Goal: Task Accomplishment & Management: Manage account settings

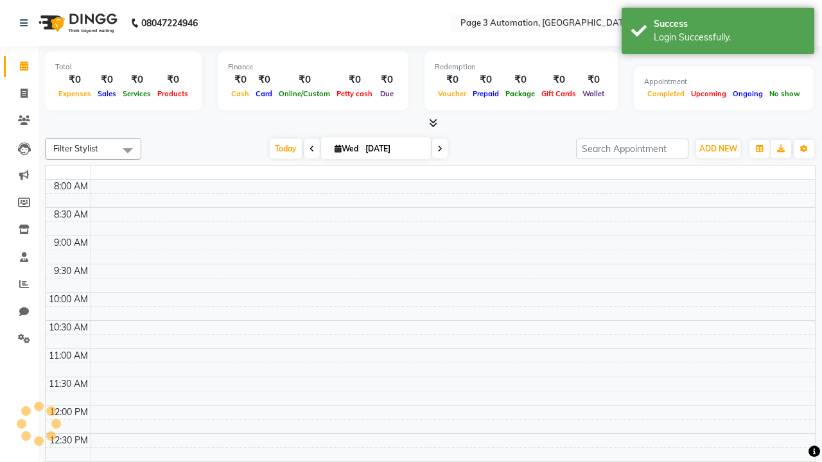
select select "en"
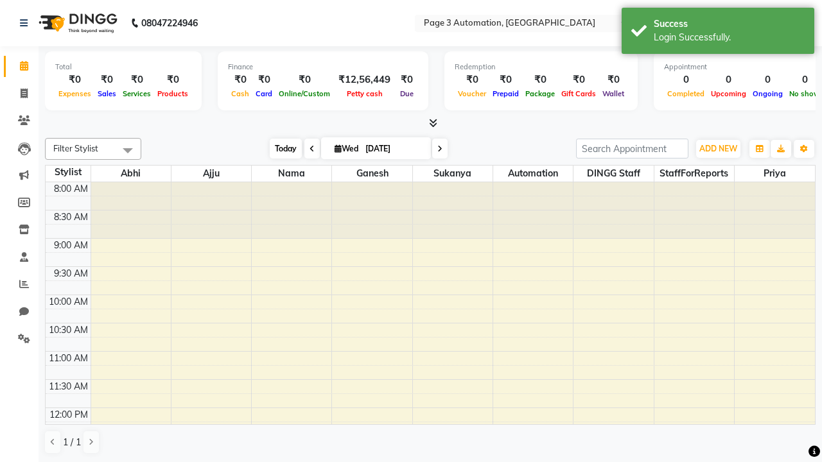
click at [279, 148] on span "Today" at bounding box center [286, 149] width 32 height 20
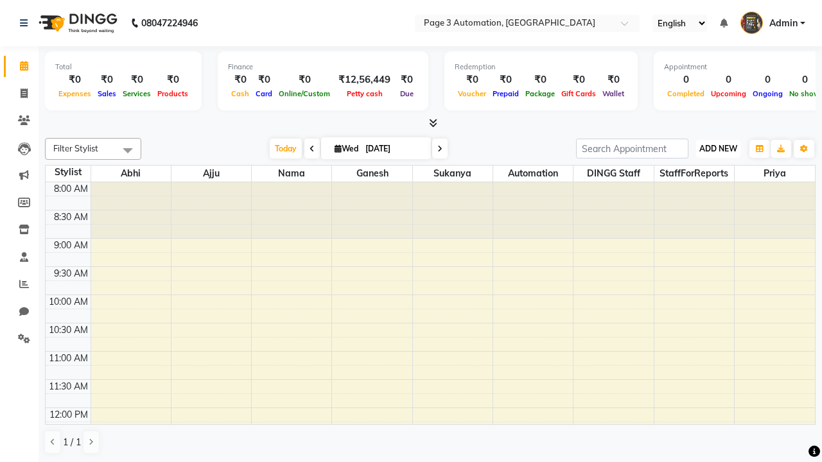
click at [718, 148] on span "ADD NEW" at bounding box center [718, 149] width 38 height 10
click at [0, 0] on button "Add Appointment" at bounding box center [0, 0] width 0 height 0
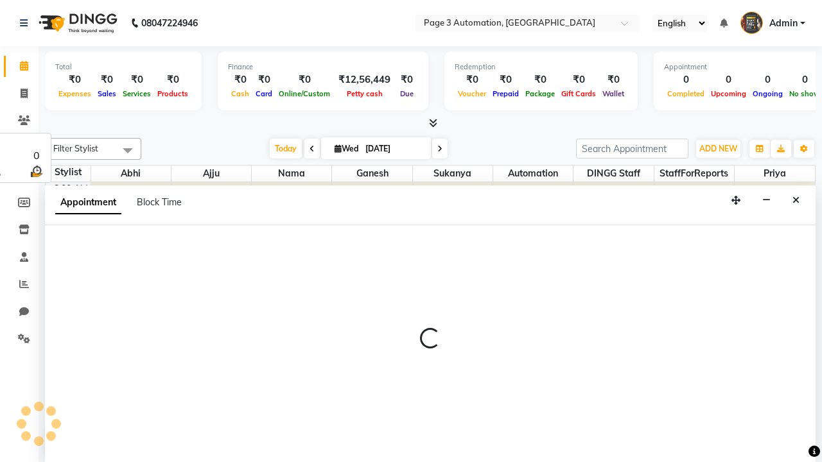
select select "tentative"
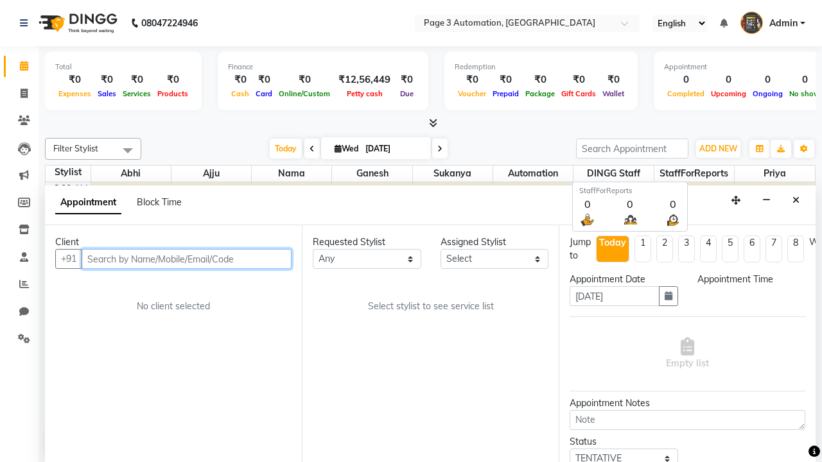
select select "540"
type input "8192346578"
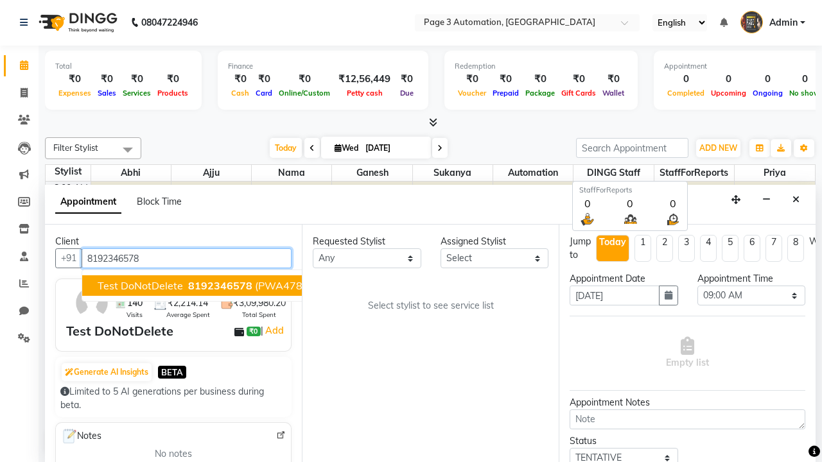
click at [188, 286] on span "8192346578" at bounding box center [220, 285] width 64 height 13
select select "711"
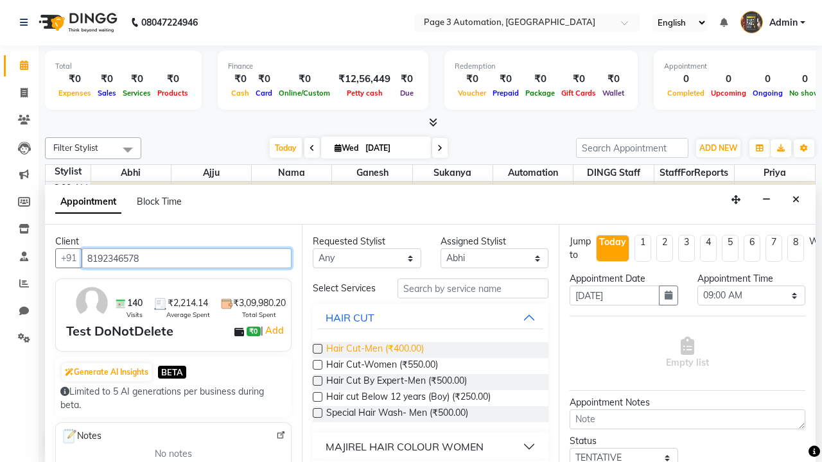
type input "8192346578"
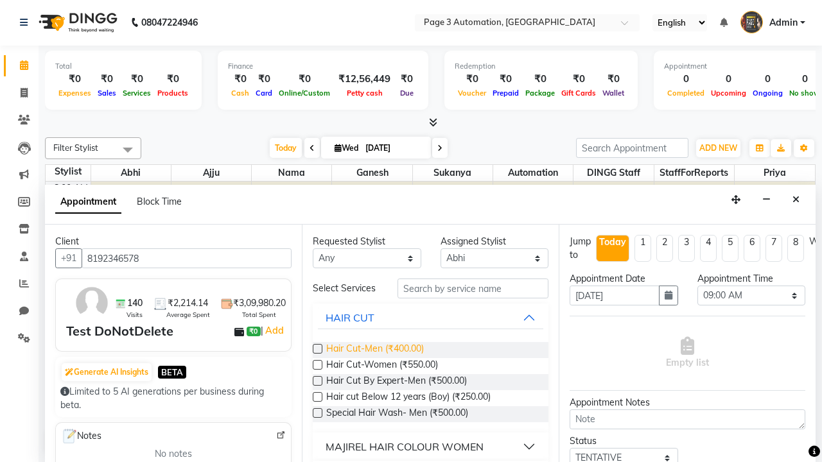
click at [374, 350] on span "Hair Cut-Men (₹400.00)" at bounding box center [375, 350] width 98 height 16
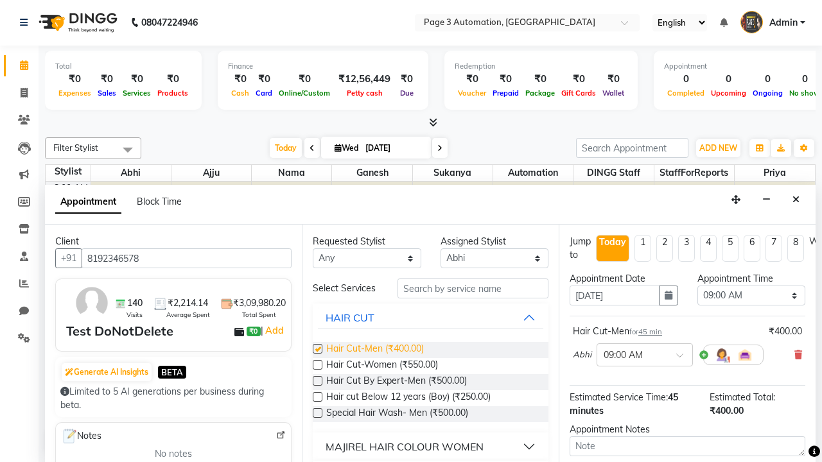
checkbox input "false"
select select "810"
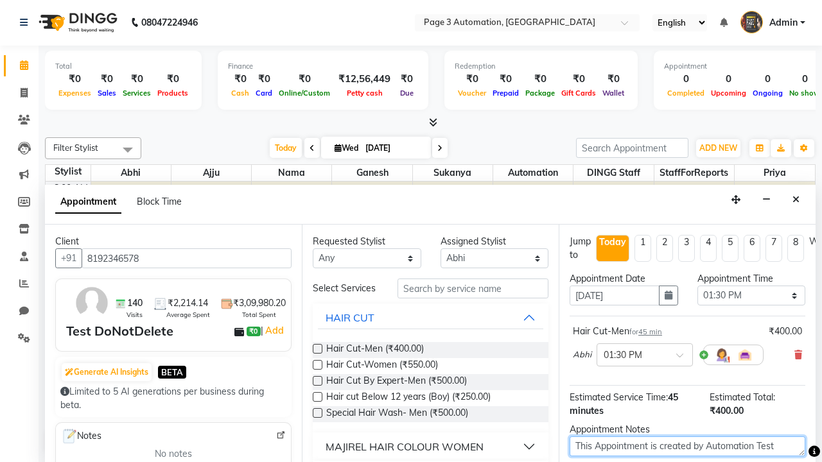
type textarea "This Appointment is created by Automation Test"
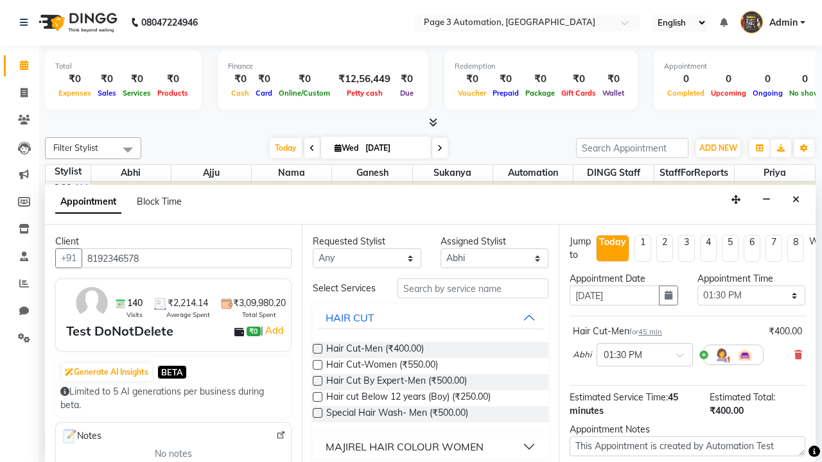
checkbox input "false"
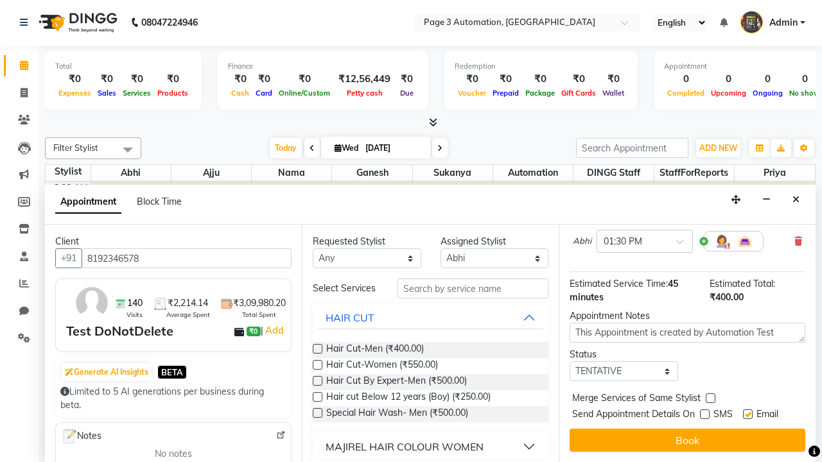
click at [748, 414] on label at bounding box center [748, 415] width 10 height 10
click at [748, 414] on input "checkbox" at bounding box center [747, 416] width 8 height 8
checkbox input "false"
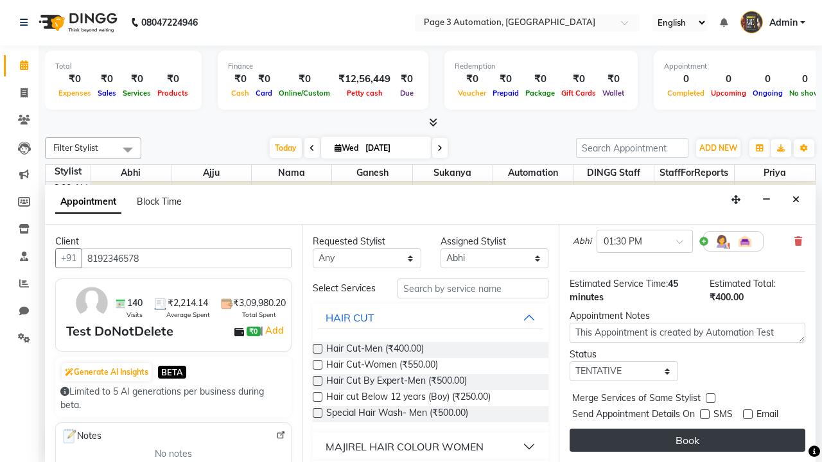
click at [687, 441] on button "Book" at bounding box center [688, 440] width 236 height 23
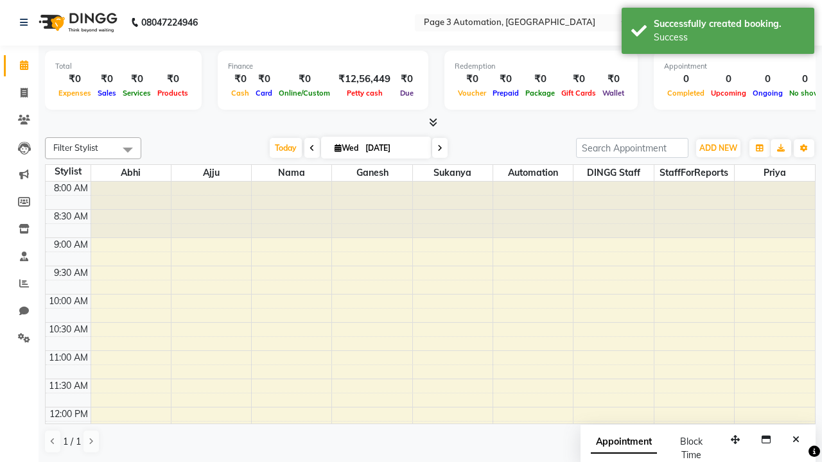
scroll to position [0, 0]
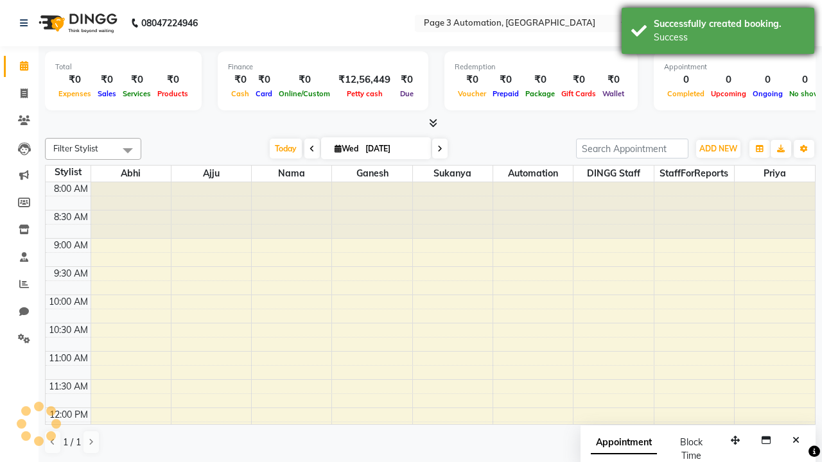
click at [718, 33] on div "Success" at bounding box center [729, 37] width 151 height 13
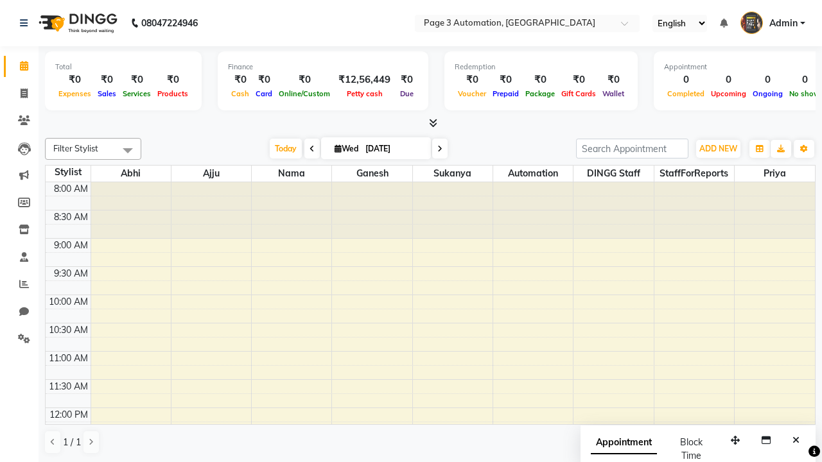
click at [128, 150] on span at bounding box center [128, 150] width 26 height 24
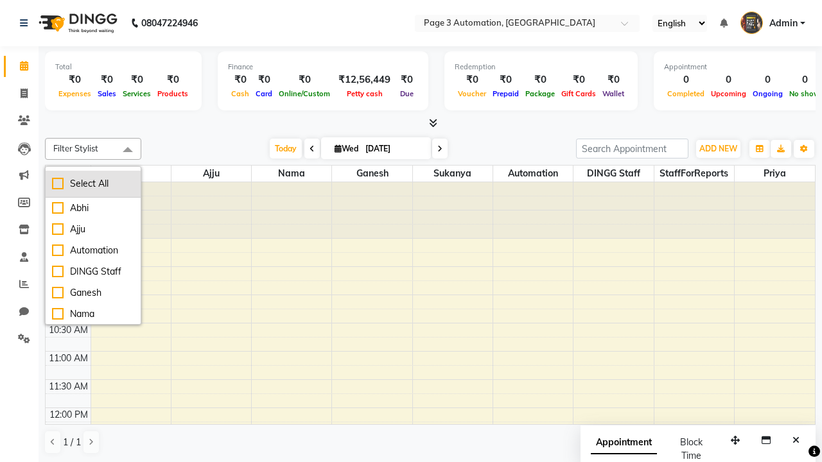
click at [93, 184] on div "Select All" at bounding box center [93, 183] width 82 height 13
checkbox input "true"
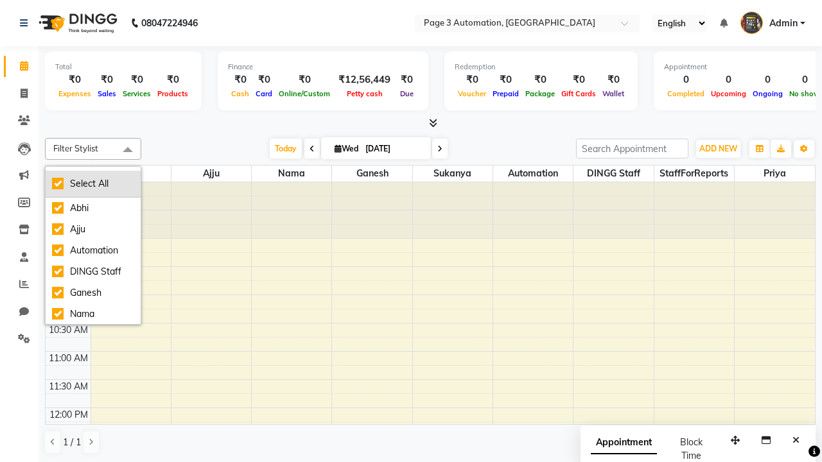
checkbox input "true"
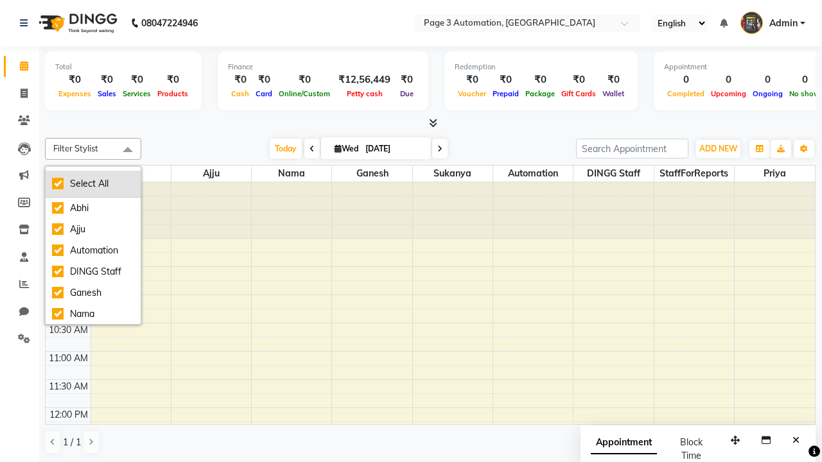
checkbox input "true"
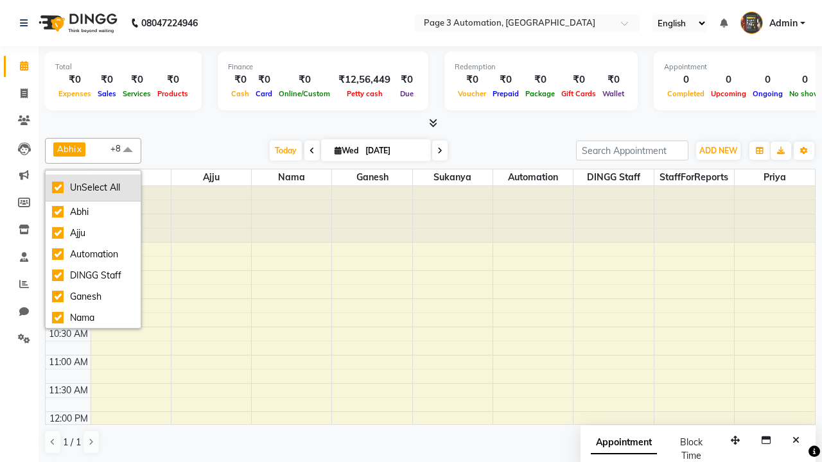
click at [93, 188] on div "UnSelect All" at bounding box center [93, 187] width 82 height 13
checkbox input "false"
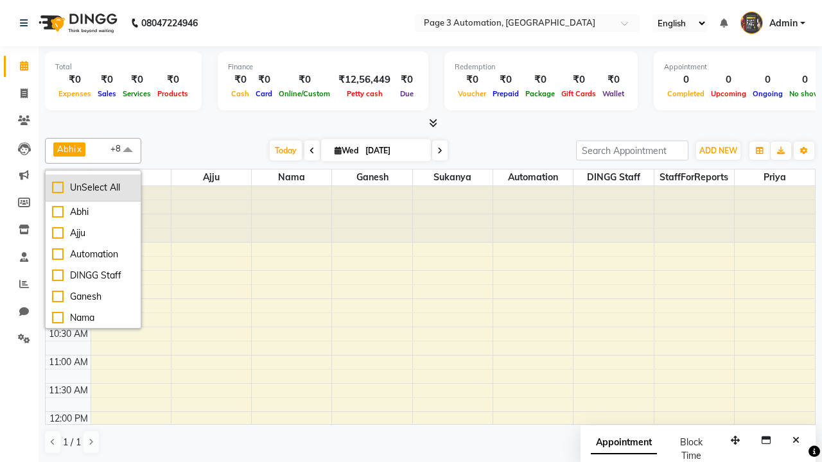
checkbox input "false"
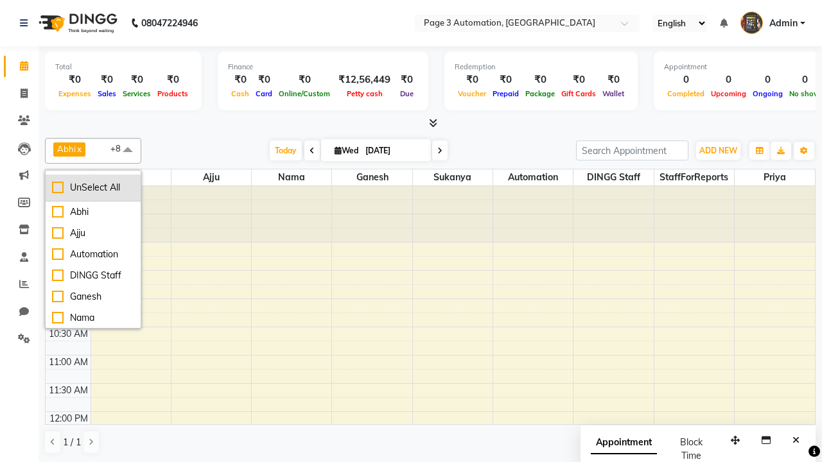
checkbox input "false"
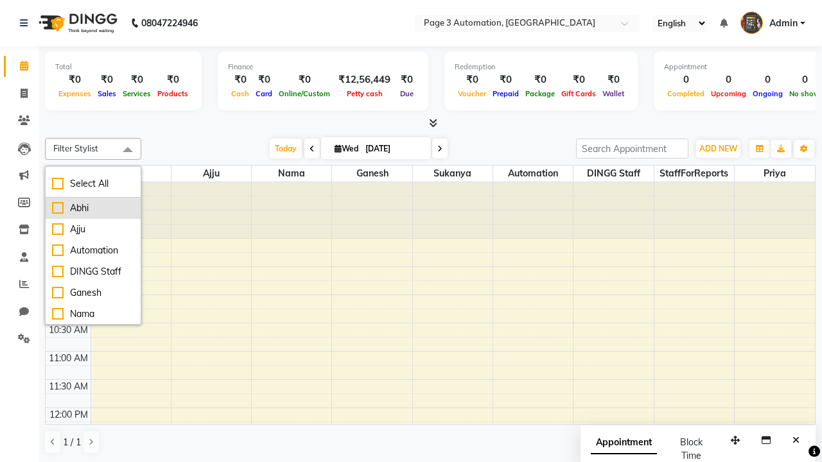
click at [93, 208] on div "Abhi" at bounding box center [93, 208] width 82 height 13
checkbox input "true"
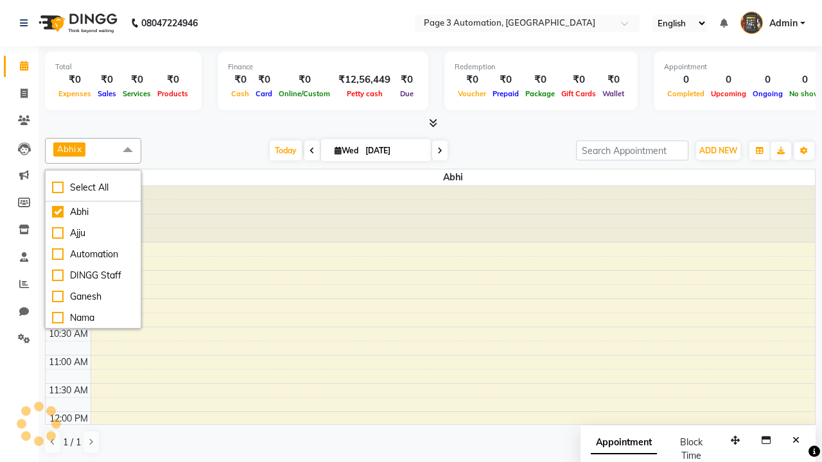
click at [128, 150] on span at bounding box center [128, 150] width 26 height 24
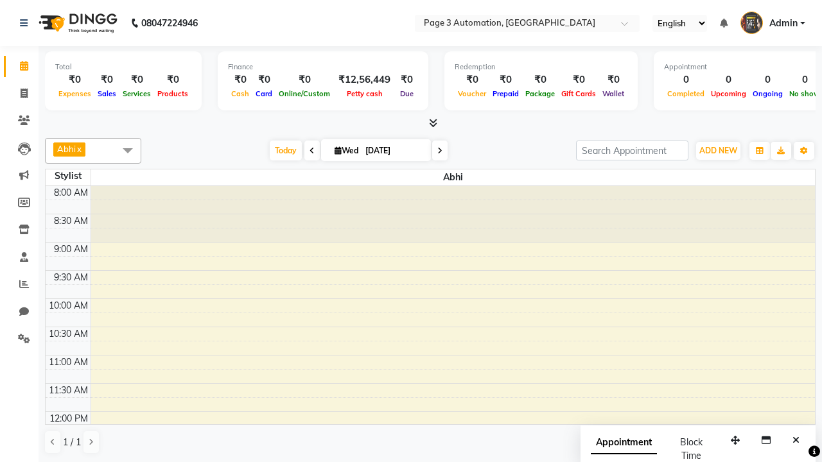
scroll to position [213, 0]
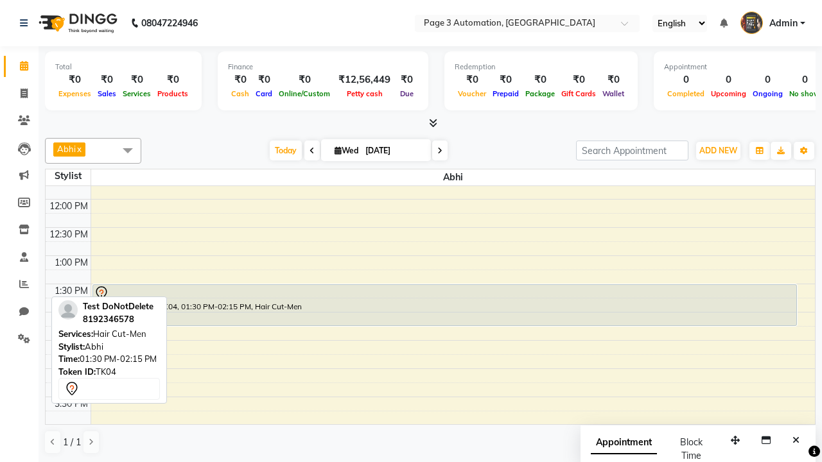
click at [444, 305] on div "Test DoNotDelete, TK04, 01:30 PM-02:15 PM, Hair Cut-Men" at bounding box center [444, 305] width 703 height 40
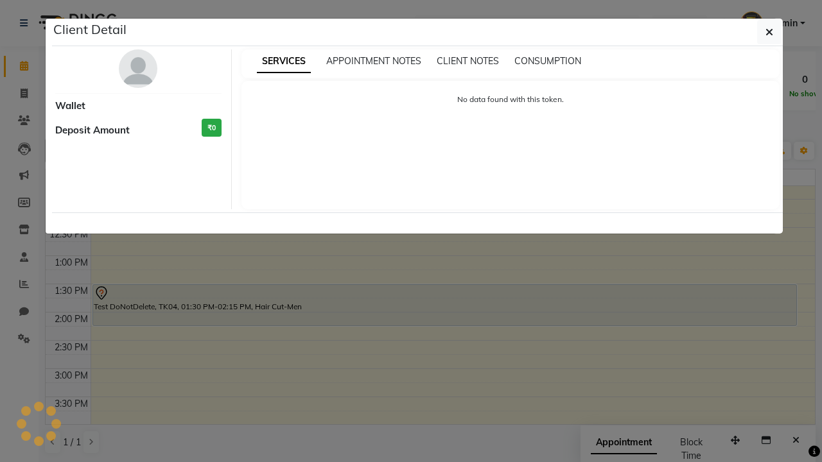
select select "7"
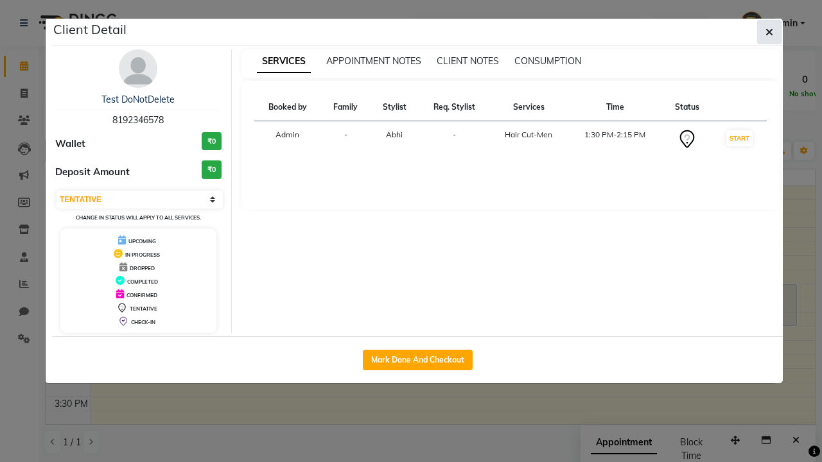
click at [769, 32] on icon "button" at bounding box center [770, 32] width 8 height 10
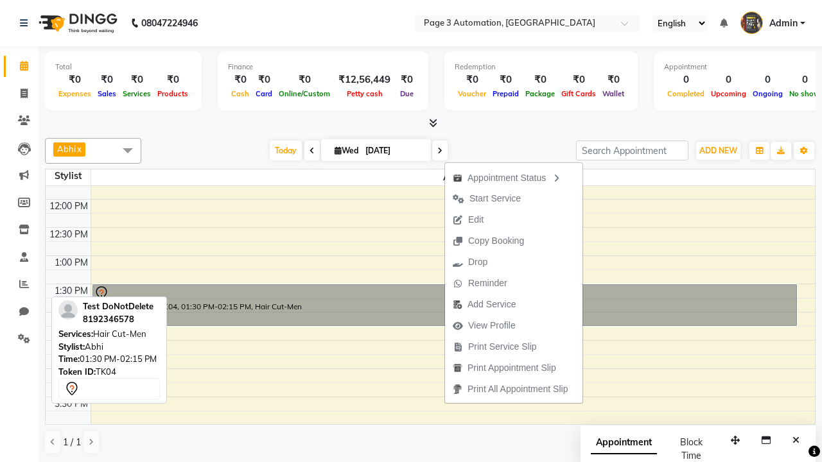
scroll to position [114, 0]
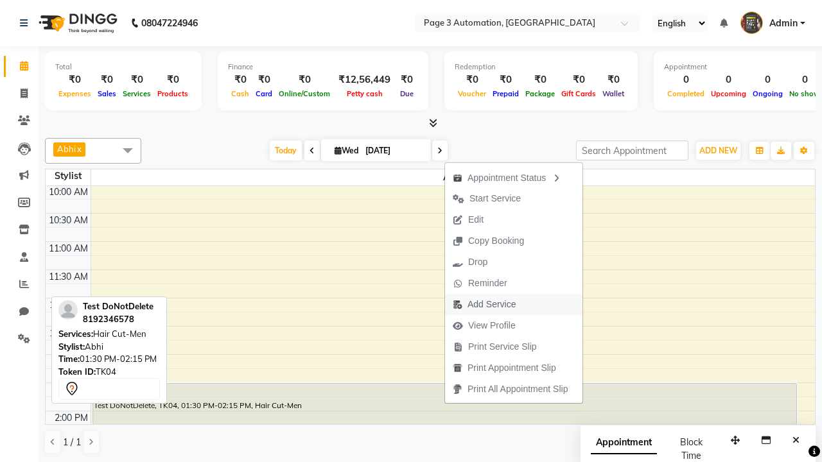
click at [516, 304] on span "Add Service" at bounding box center [484, 304] width 78 height 21
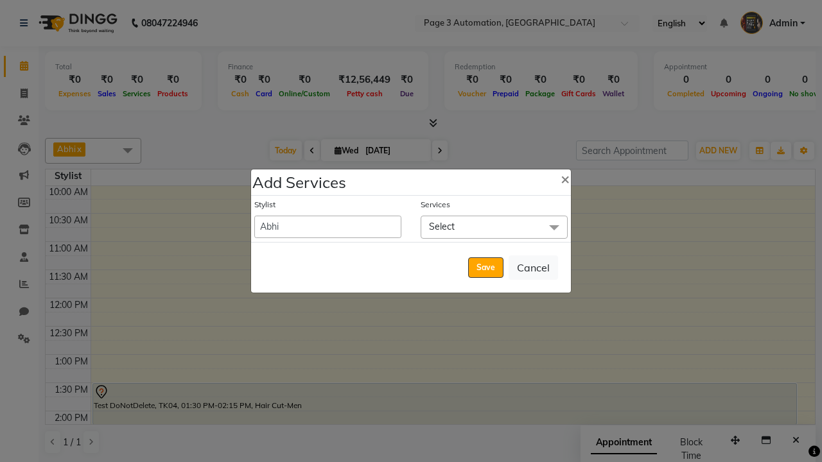
click at [494, 227] on span "Select" at bounding box center [494, 227] width 147 height 22
click at [0, 0] on div "Hair Cut-Women (₹550)" at bounding box center [0, 0] width 0 height 0
checkbox input "true"
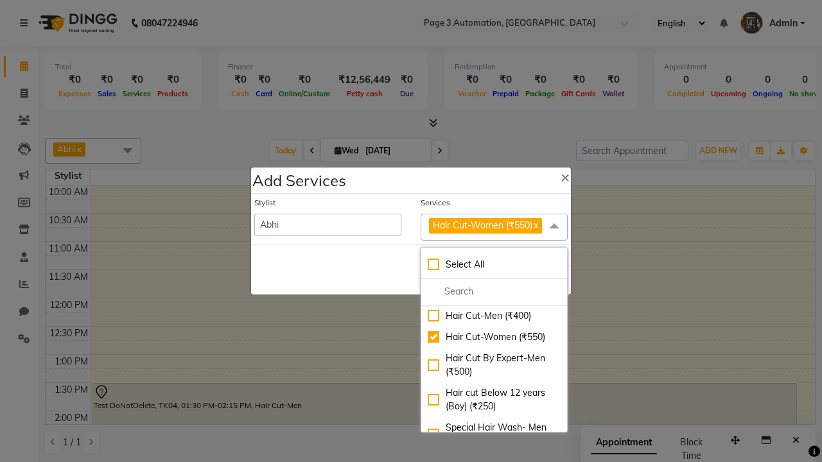
click at [494, 227] on span "Hair Cut-Women (₹550)" at bounding box center [483, 226] width 100 height 12
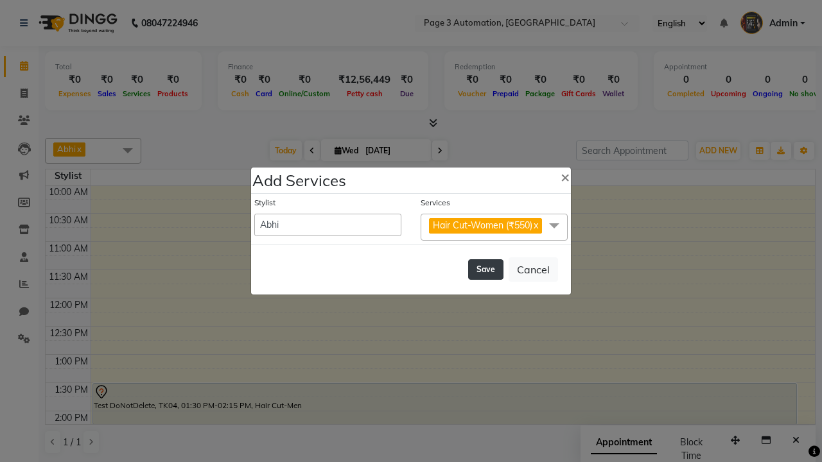
click at [486, 269] on button "Save" at bounding box center [485, 269] width 35 height 21
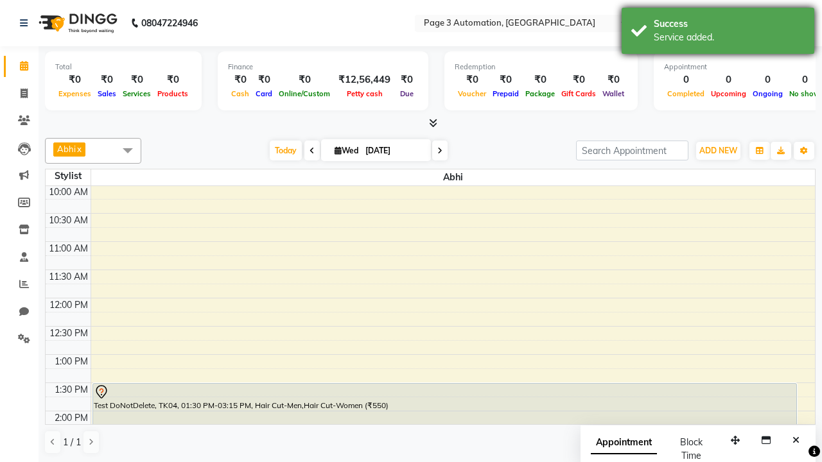
click at [718, 33] on div "Service added." at bounding box center [729, 37] width 151 height 13
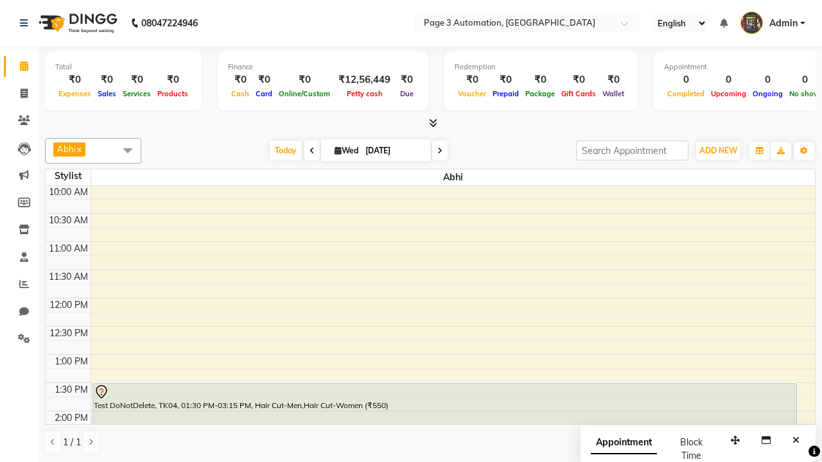
click at [444, 384] on div "Test DoNotDelete, TK04, 01:30 PM-03:15 PM, Hair Cut-Men,Hair Cut-Women (₹550)" at bounding box center [444, 432] width 703 height 97
select select "7"
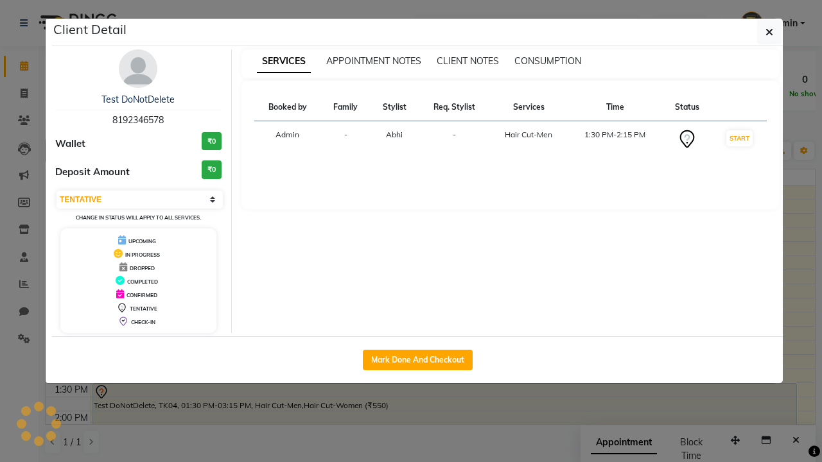
scroll to position [170, 0]
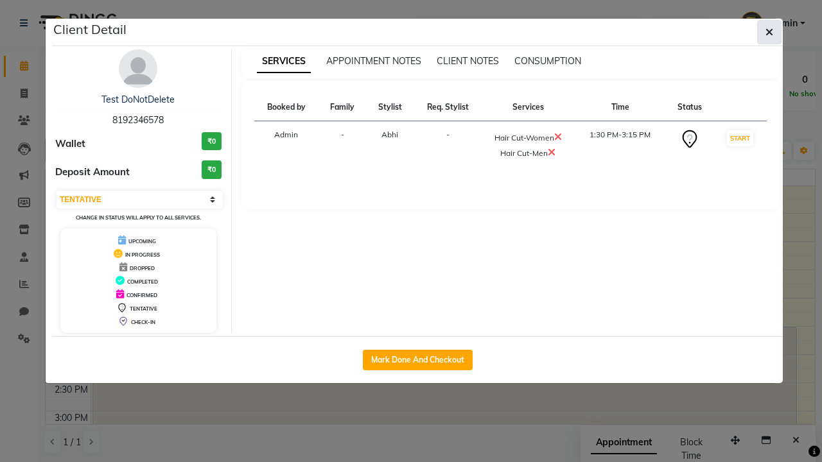
click at [769, 32] on icon "button" at bounding box center [770, 32] width 8 height 10
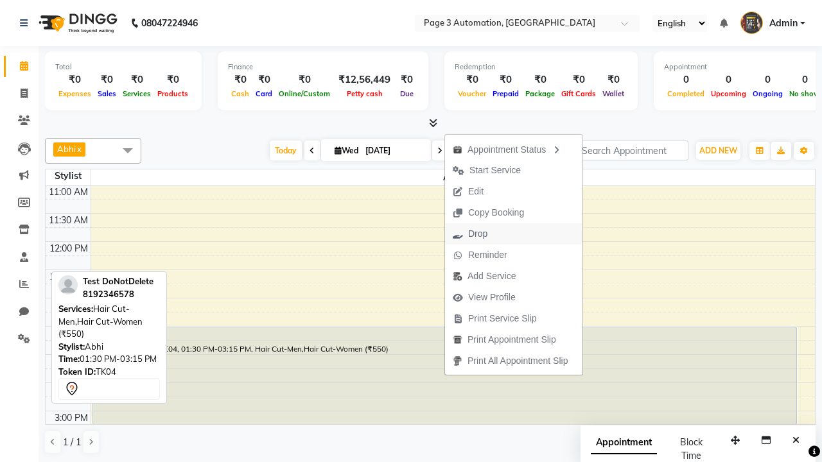
click at [516, 234] on button "Drop" at bounding box center [513, 234] width 137 height 21
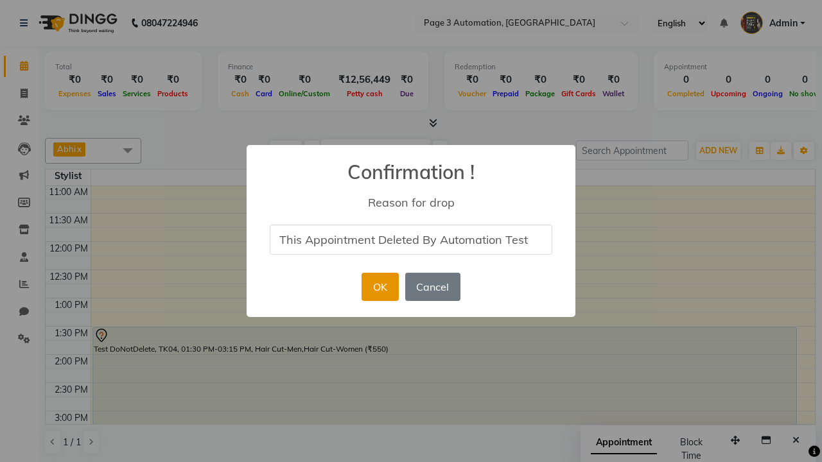
type input "This Appointment Deleted By Automation Test"
click at [380, 287] on button "OK" at bounding box center [380, 287] width 37 height 28
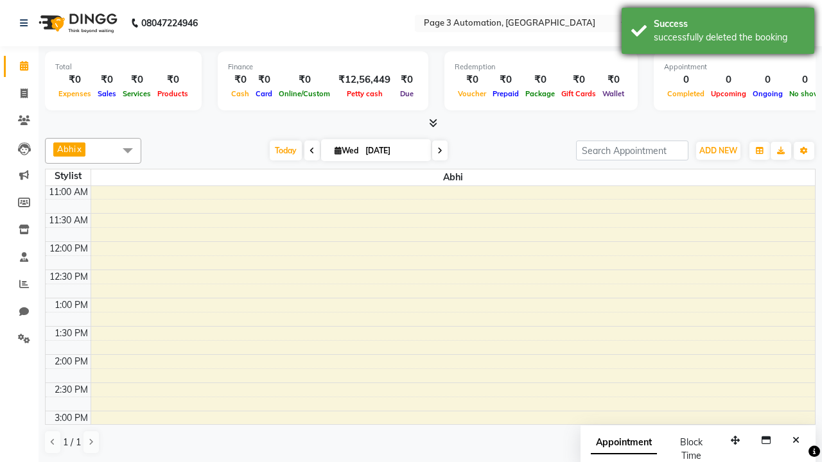
click at [718, 33] on div "successfully deleted the booking" at bounding box center [729, 37] width 151 height 13
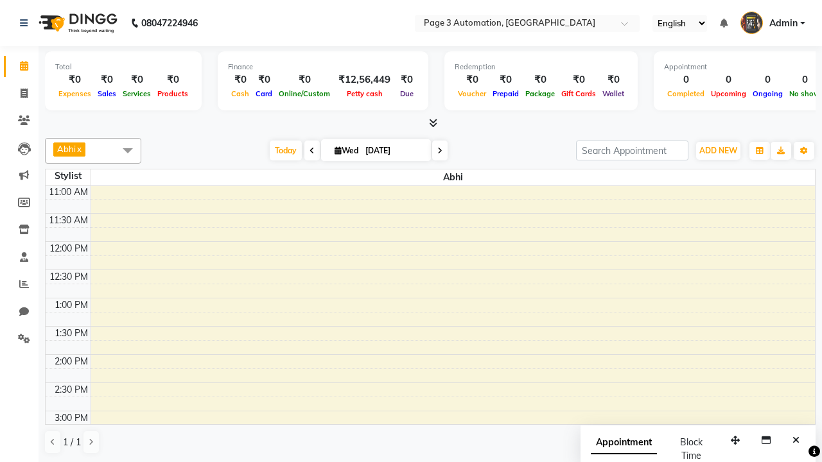
click at [128, 150] on span at bounding box center [128, 150] width 26 height 24
